Goal: Transaction & Acquisition: Purchase product/service

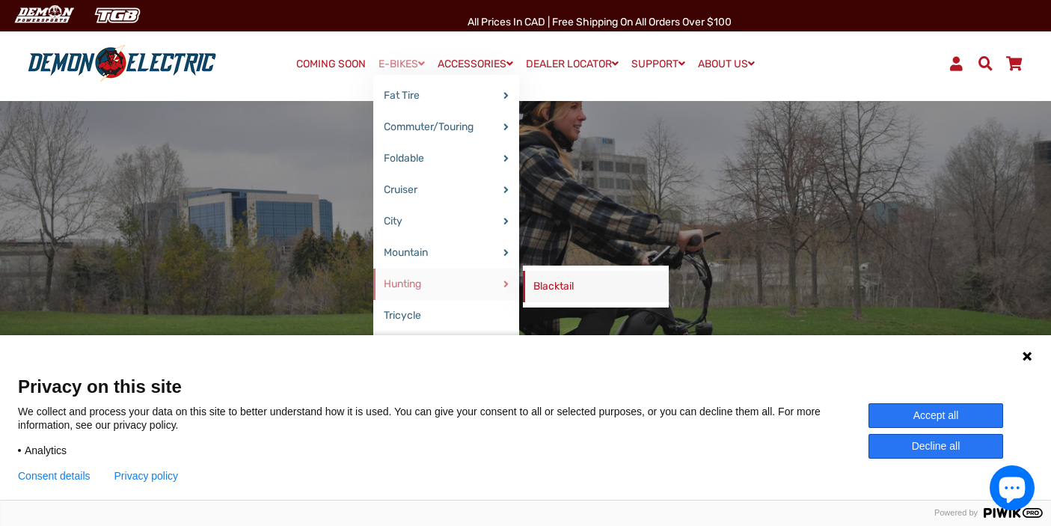
click at [565, 287] on link "Blacktail" at bounding box center [596, 286] width 146 height 31
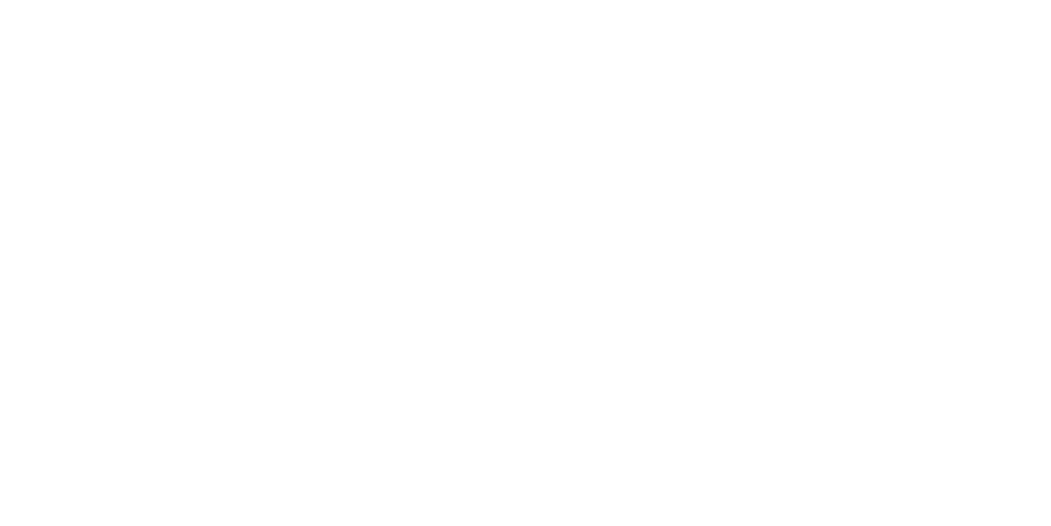
select select "******"
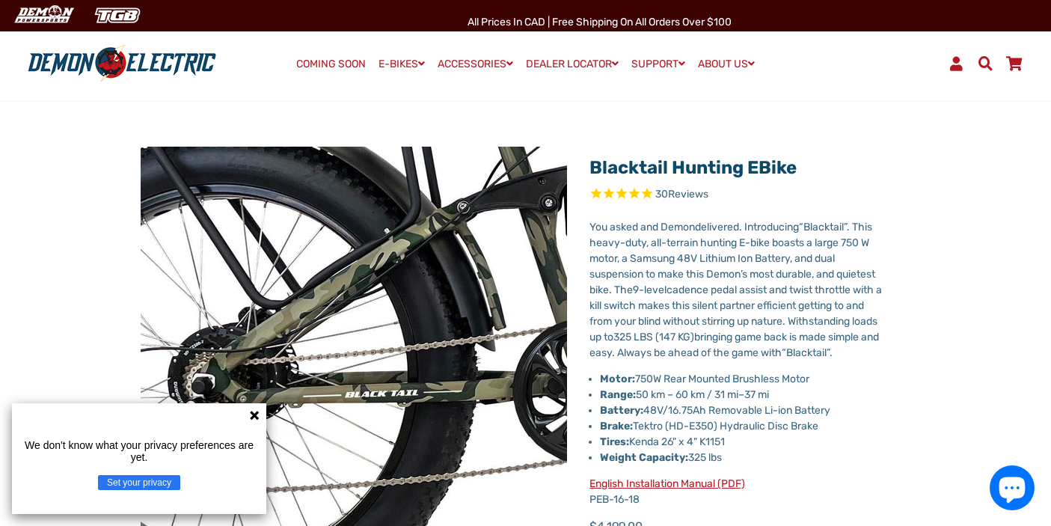
scroll to position [56, 0]
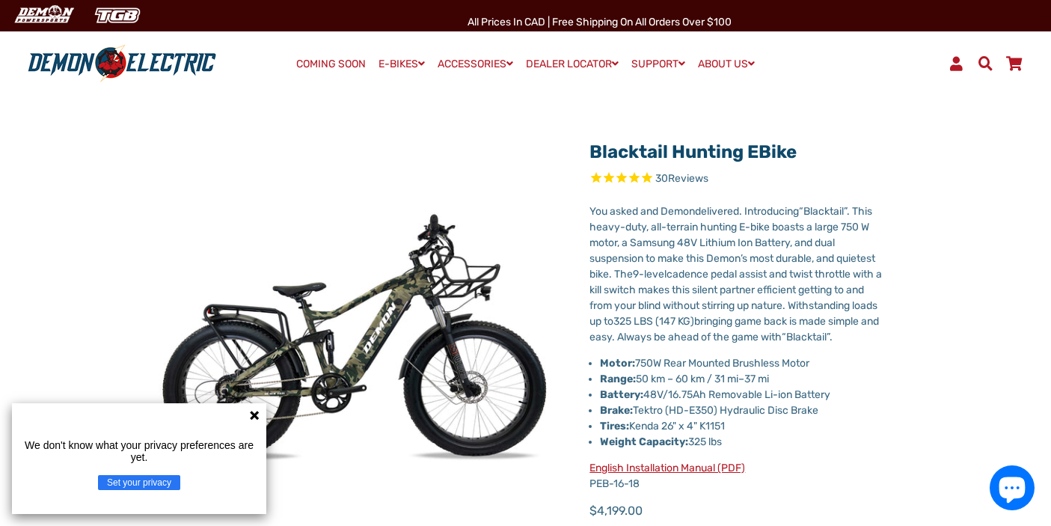
click at [252, 413] on icon at bounding box center [254, 415] width 9 height 9
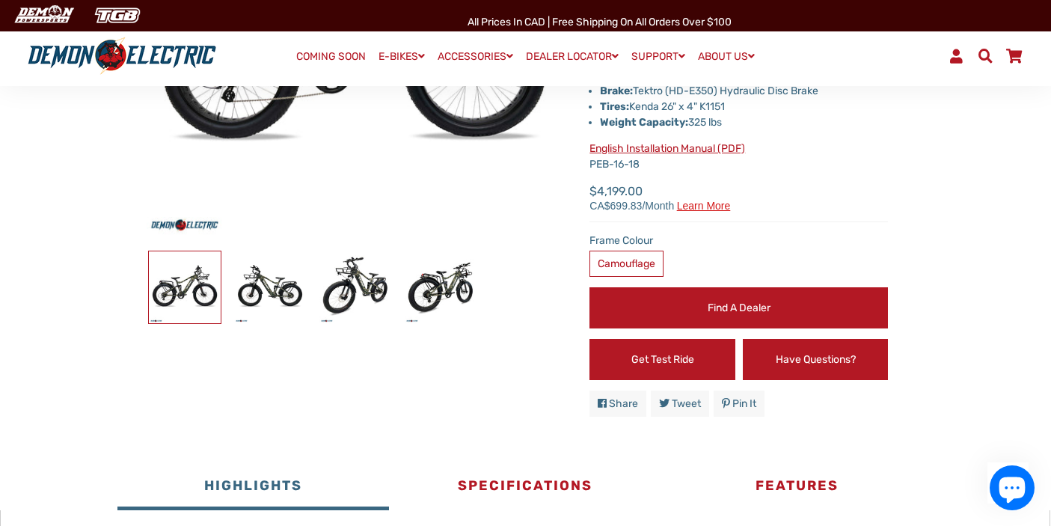
scroll to position [313, 0]
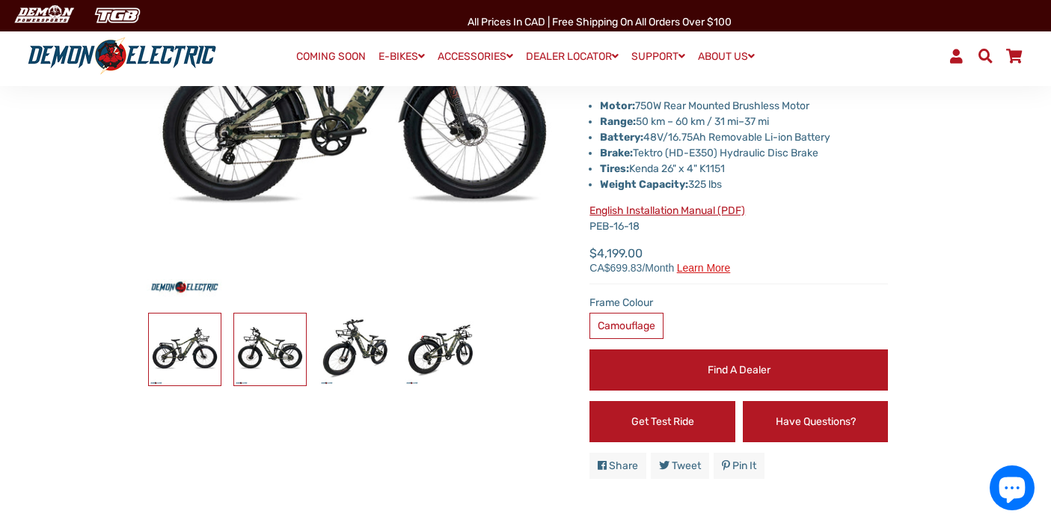
click at [275, 345] on img at bounding box center [270, 349] width 72 height 72
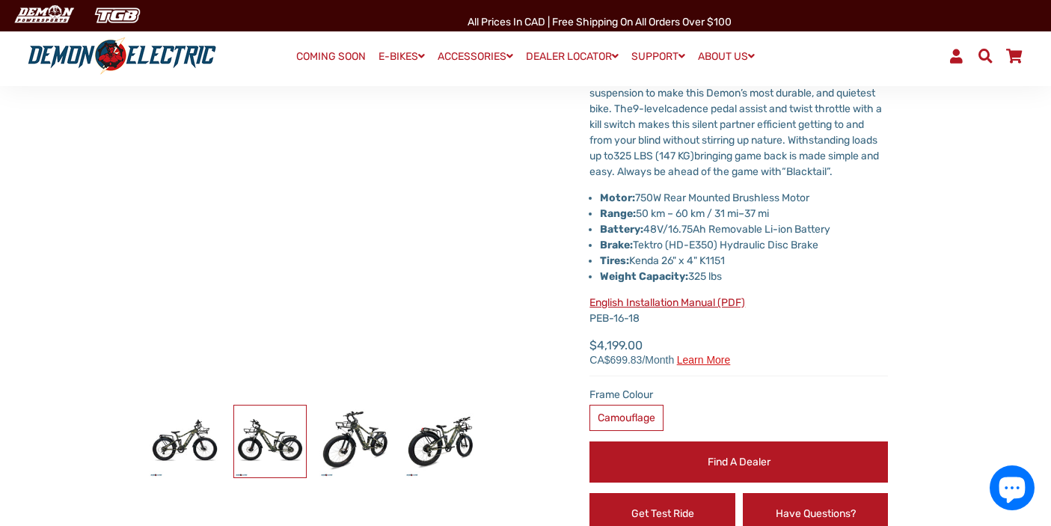
scroll to position [218, 0]
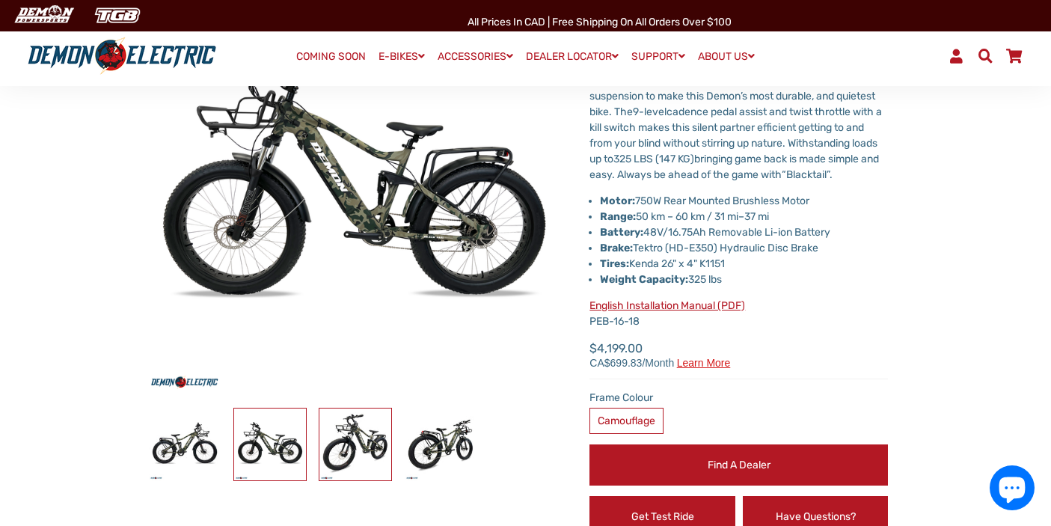
click at [349, 436] on img at bounding box center [355, 444] width 72 height 72
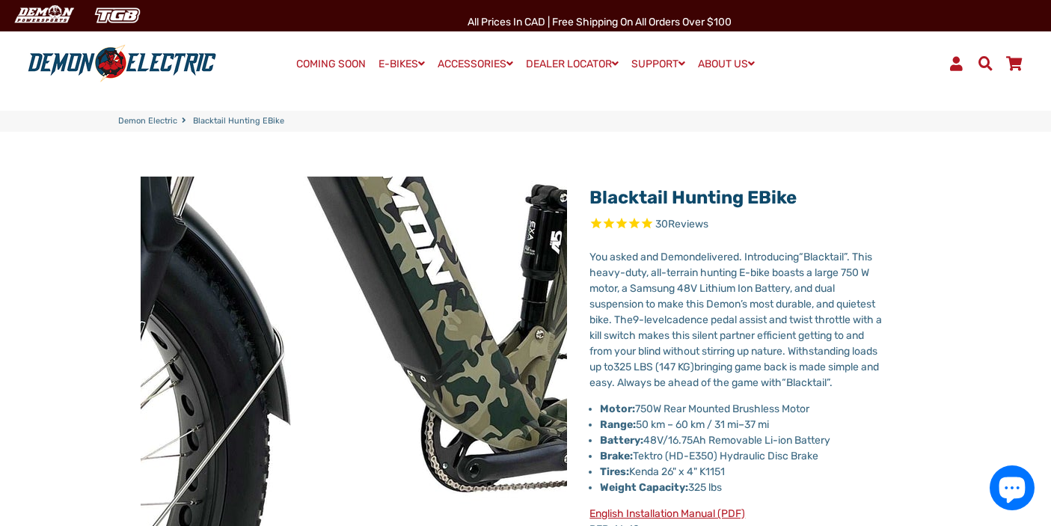
scroll to position [7, 0]
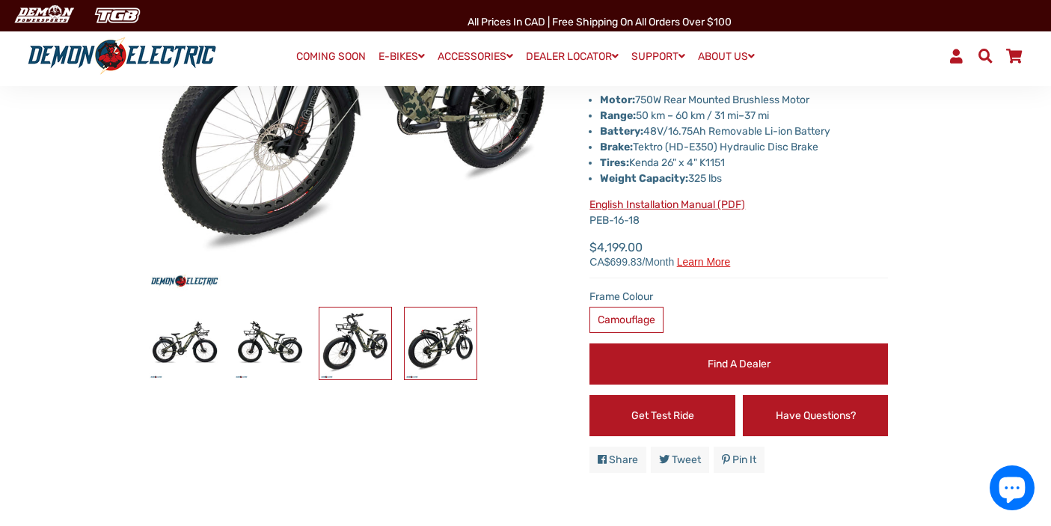
click at [445, 345] on img at bounding box center [441, 343] width 72 height 72
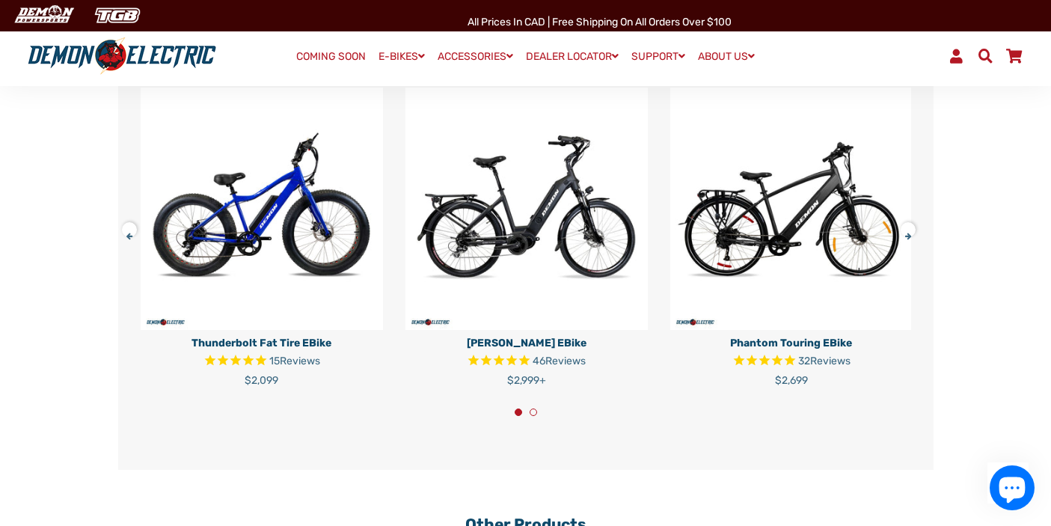
scroll to position [3685, 0]
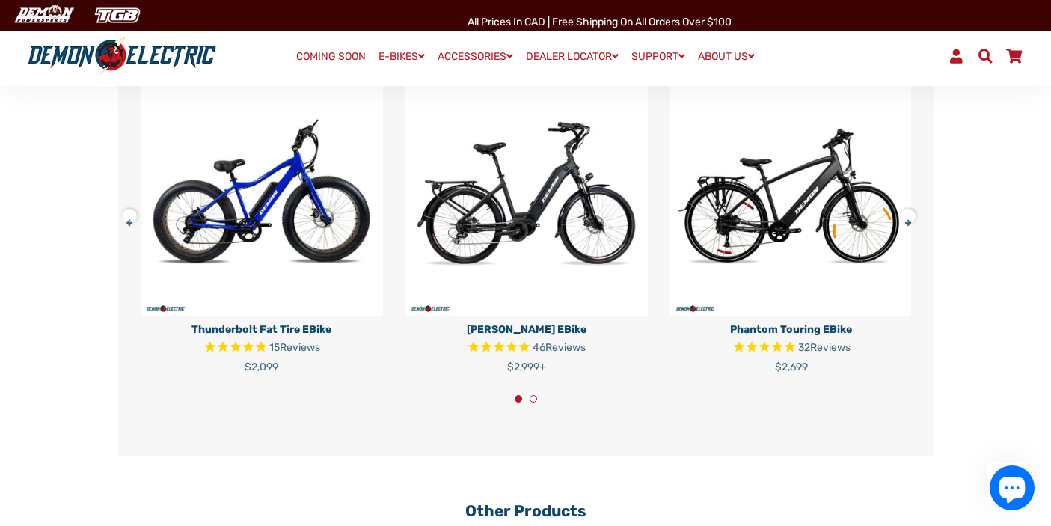
click at [913, 227] on button at bounding box center [913, 213] width 26 height 26
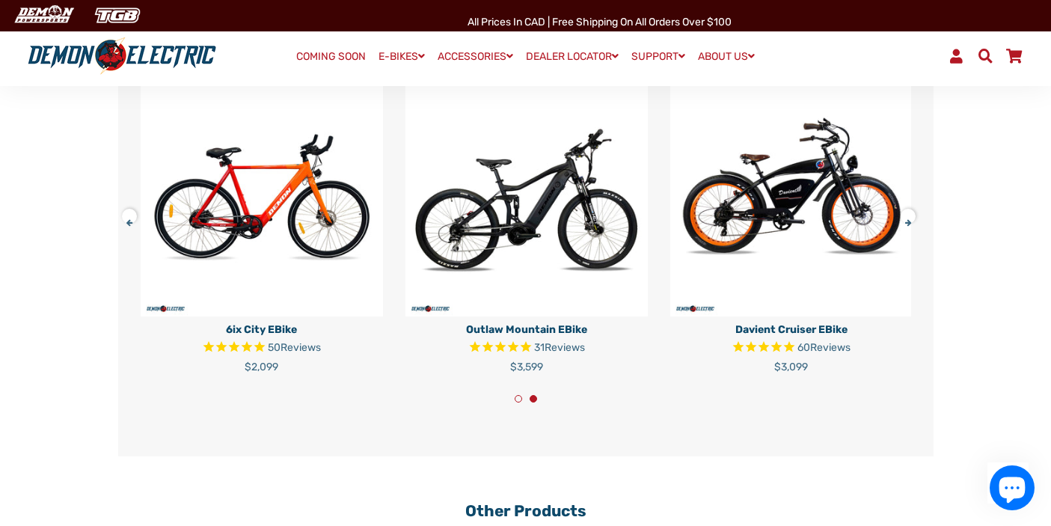
click at [913, 227] on button at bounding box center [913, 213] width 26 height 26
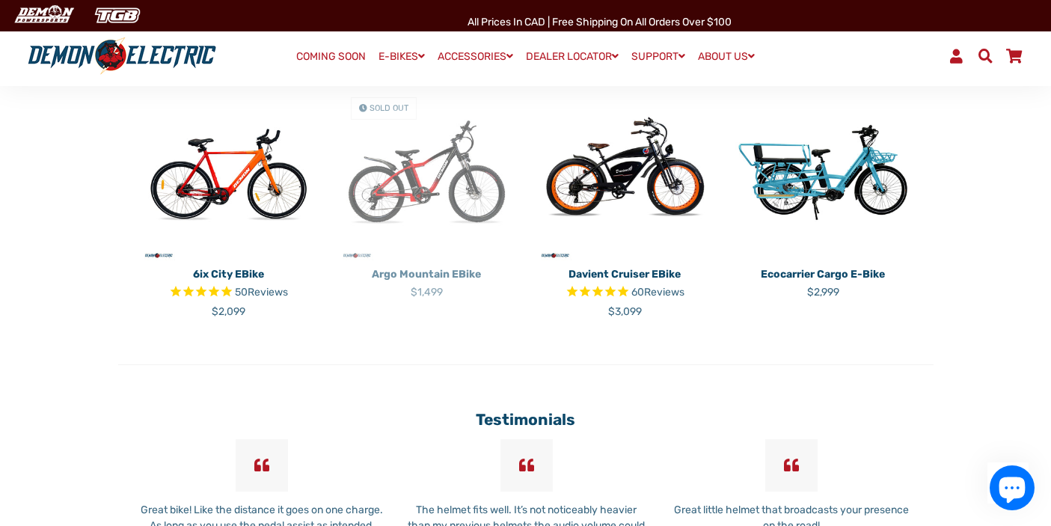
scroll to position [4125, 0]
